Goal: Communication & Community: Participate in discussion

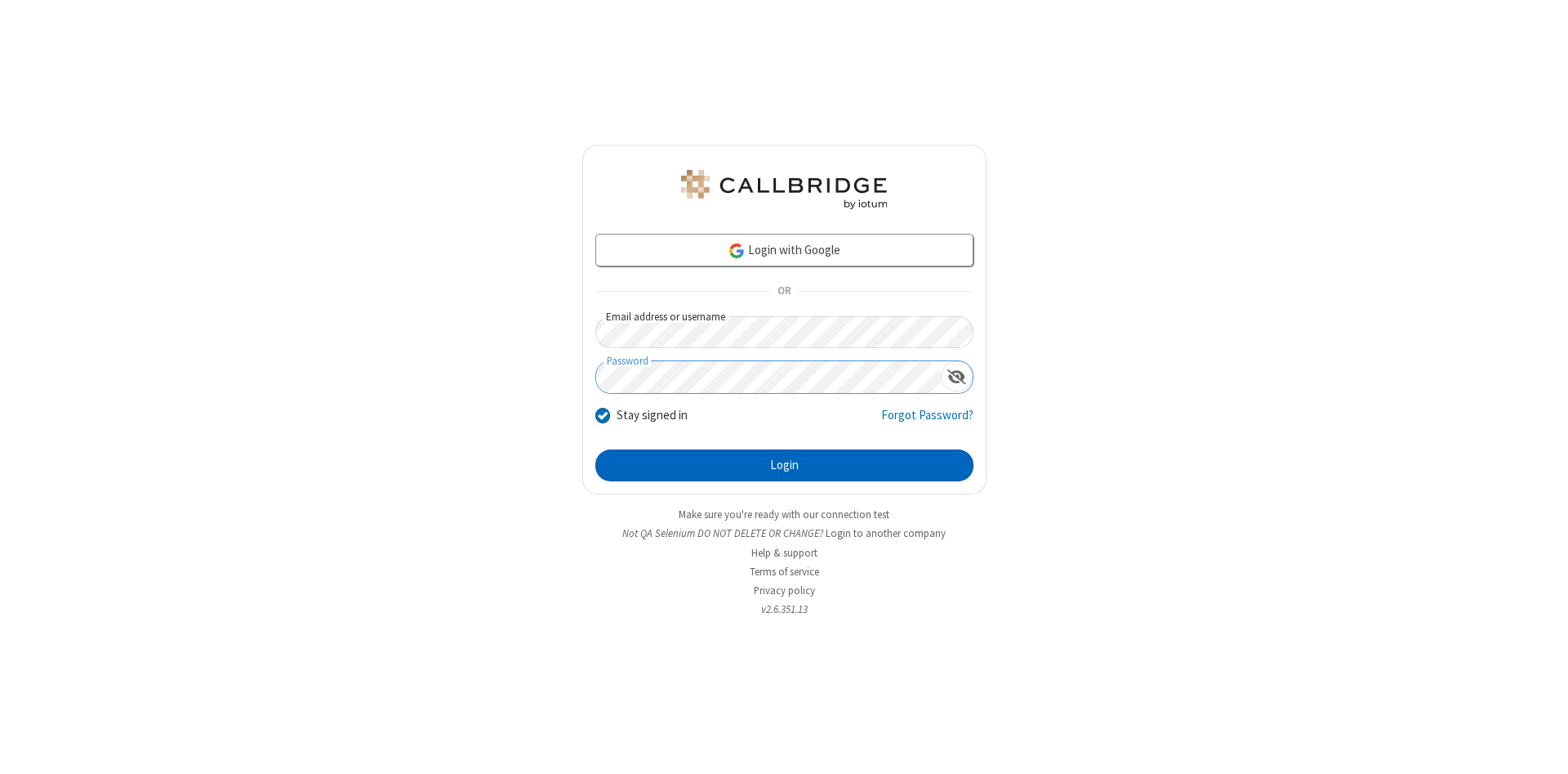
click at [784, 466] on button "Login" at bounding box center [784, 466] width 378 height 33
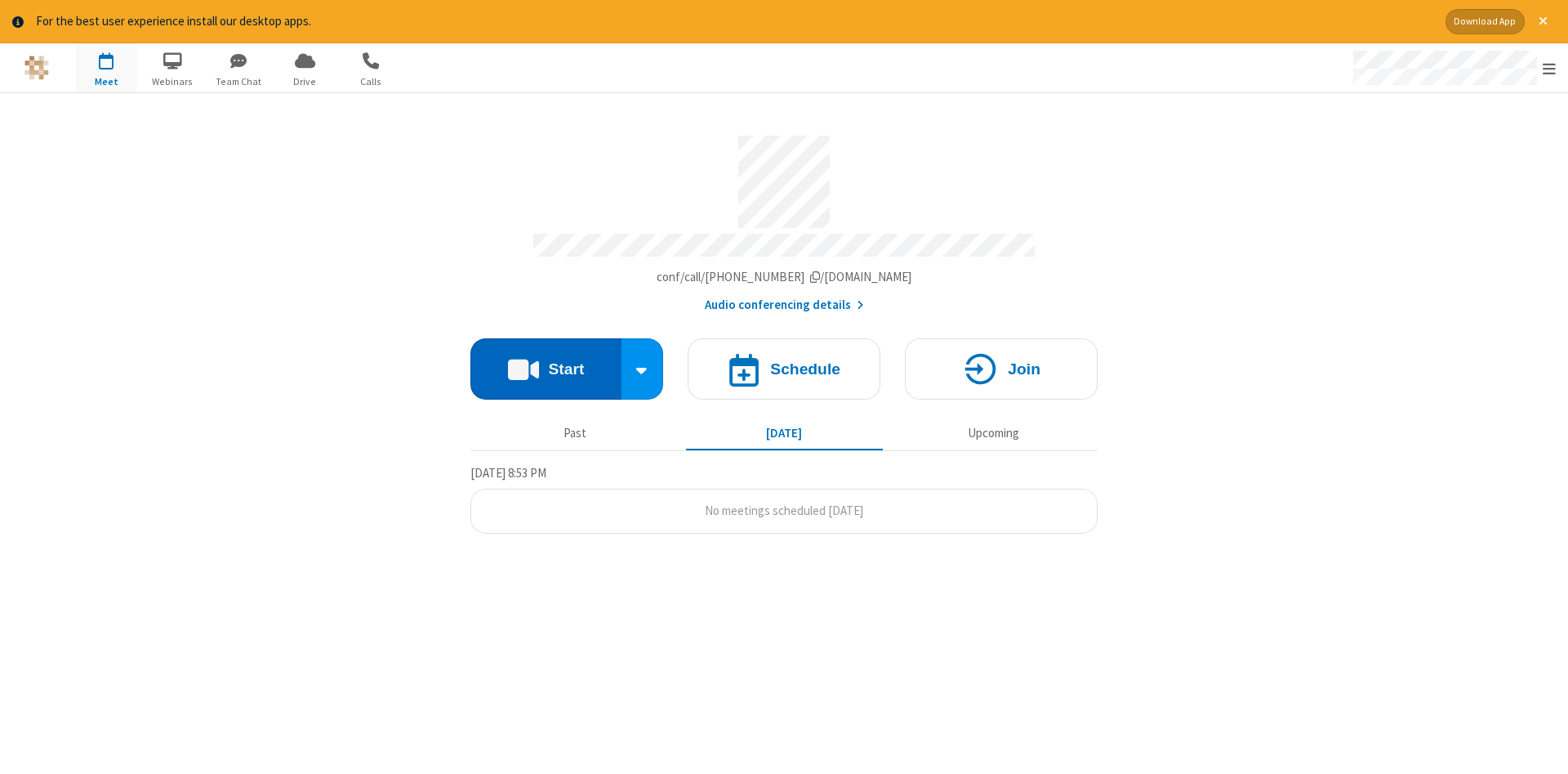
click at [546, 363] on button "Start" at bounding box center [546, 369] width 151 height 61
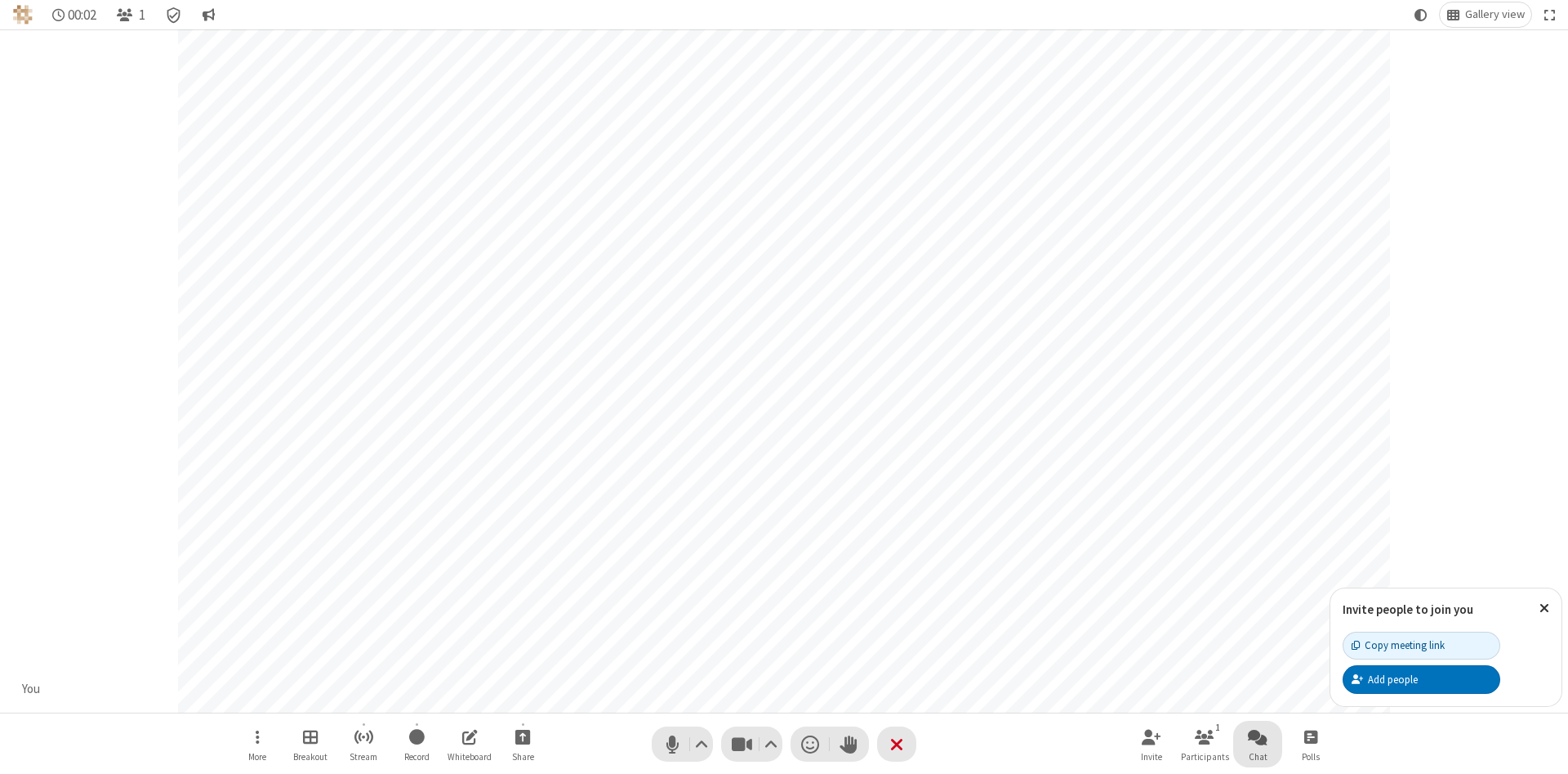
click at [1258, 736] on span "Open chat" at bounding box center [1258, 736] width 20 height 21
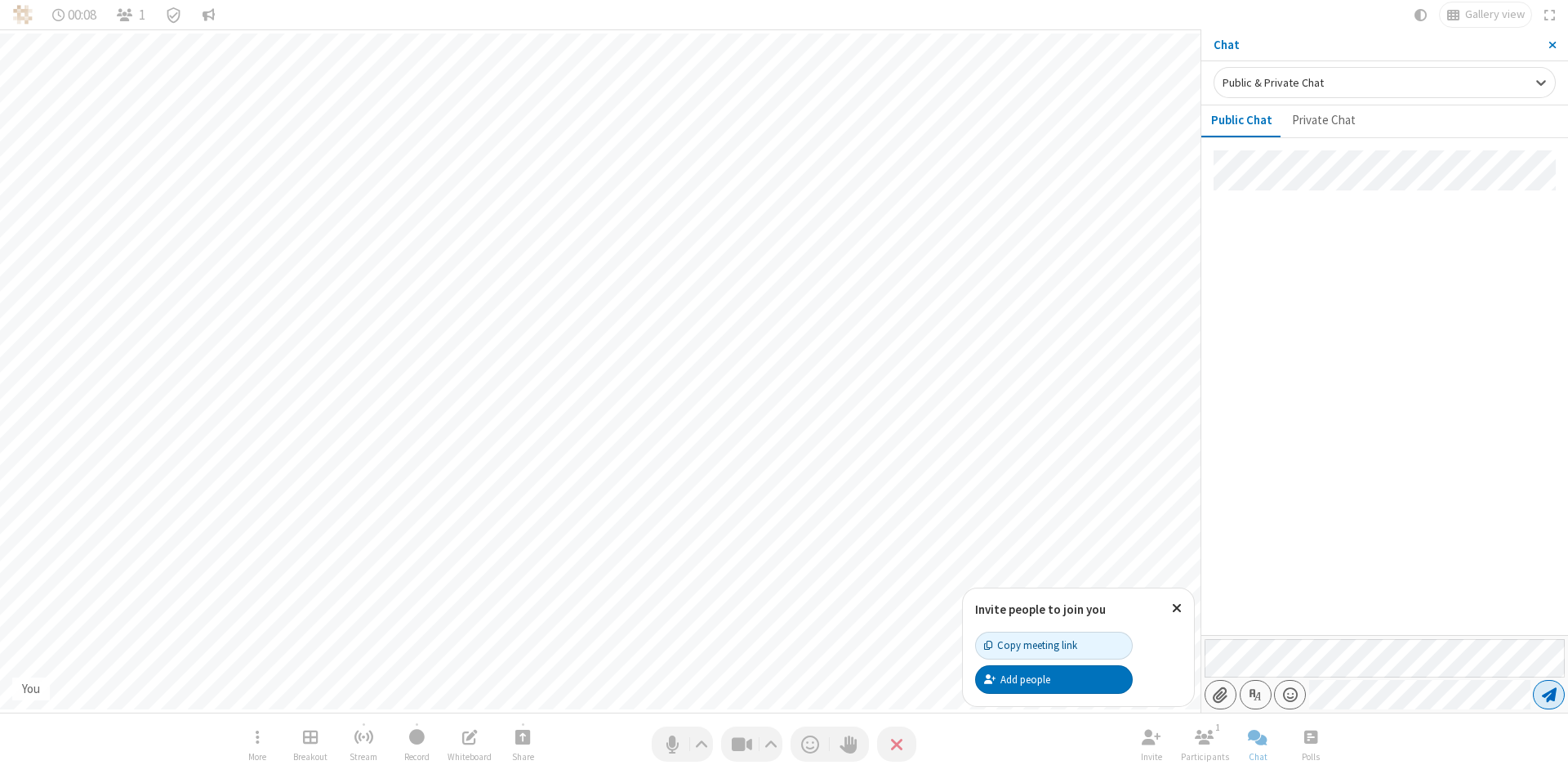
click at [1548, 695] on span "Send message" at bounding box center [1549, 695] width 15 height 17
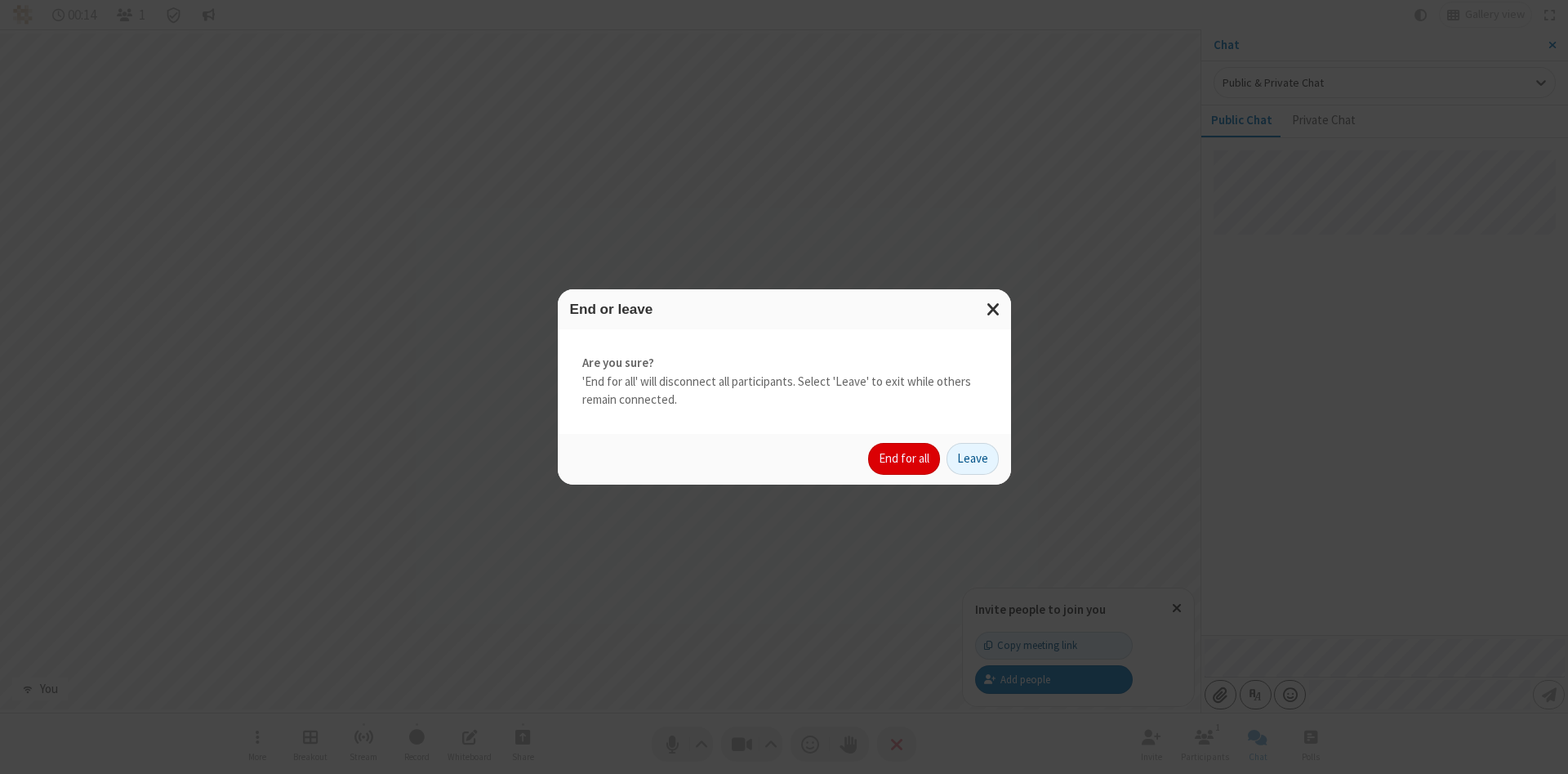
click at [905, 458] on button "End for all" at bounding box center [903, 459] width 72 height 33
